Goal: Transaction & Acquisition: Obtain resource

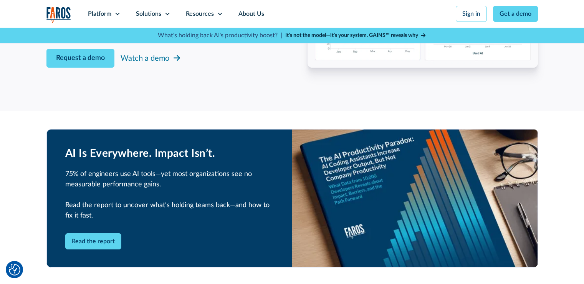
scroll to position [1248, 0]
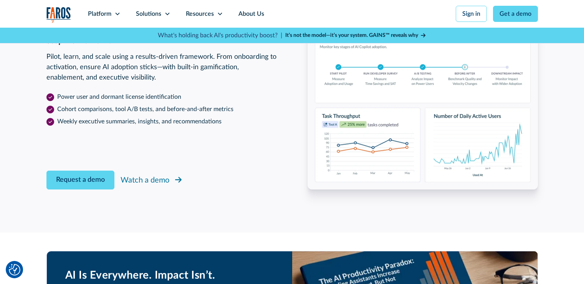
click at [136, 184] on div "Watch a demo" at bounding box center [144, 180] width 49 height 12
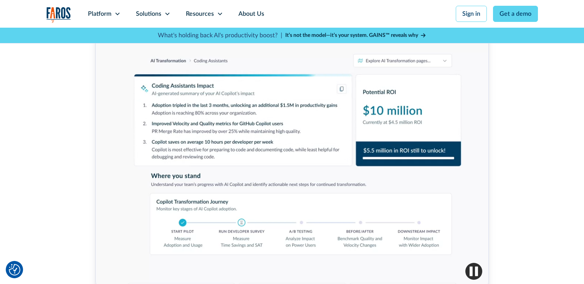
scroll to position [345, 0]
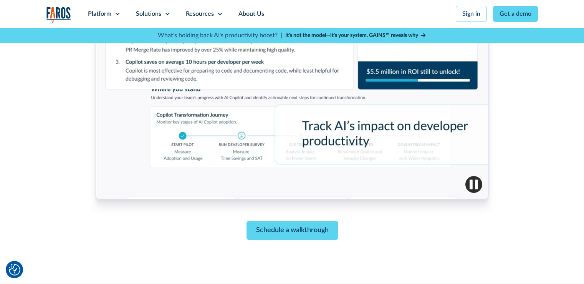
click at [471, 183] on img "button" at bounding box center [473, 184] width 17 height 17
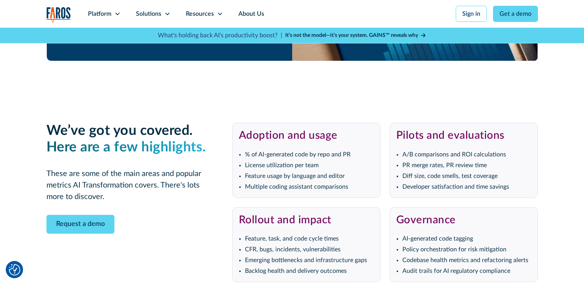
scroll to position [1611, 0]
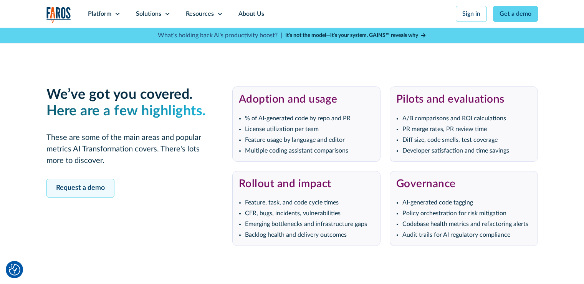
click at [86, 188] on link "Request a demo" at bounding box center [80, 187] width 68 height 19
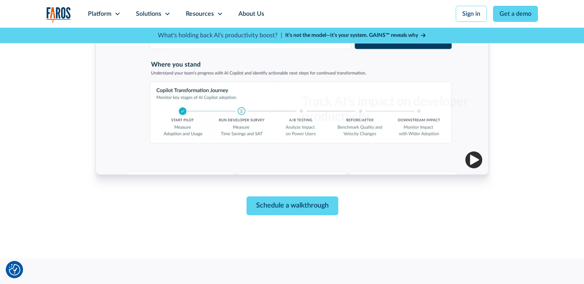
scroll to position [365, 0]
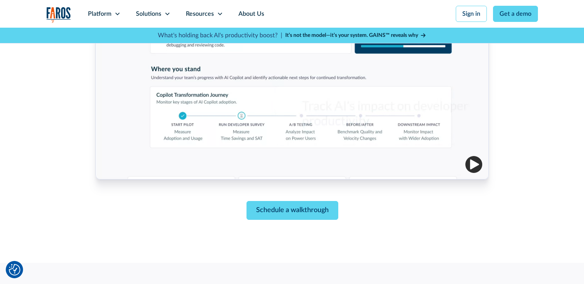
click at [471, 162] on img "button" at bounding box center [473, 164] width 17 height 17
